Goal: Manage account settings

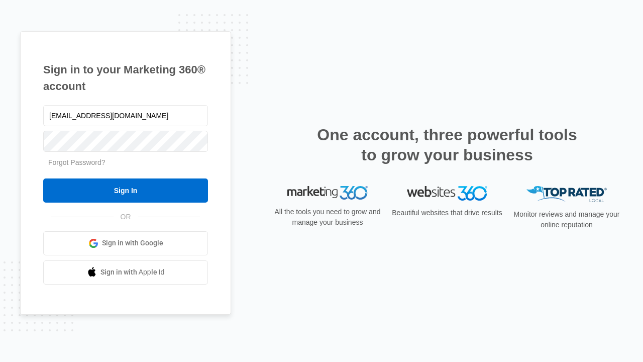
type input "[EMAIL_ADDRESS][DOMAIN_NAME]"
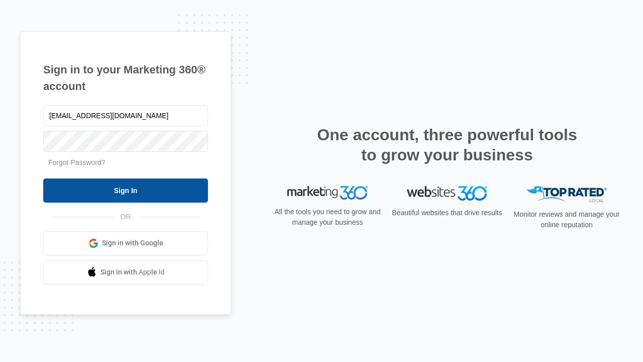
click at [126, 190] on input "Sign In" at bounding box center [125, 190] width 165 height 24
